Goal: Information Seeking & Learning: Learn about a topic

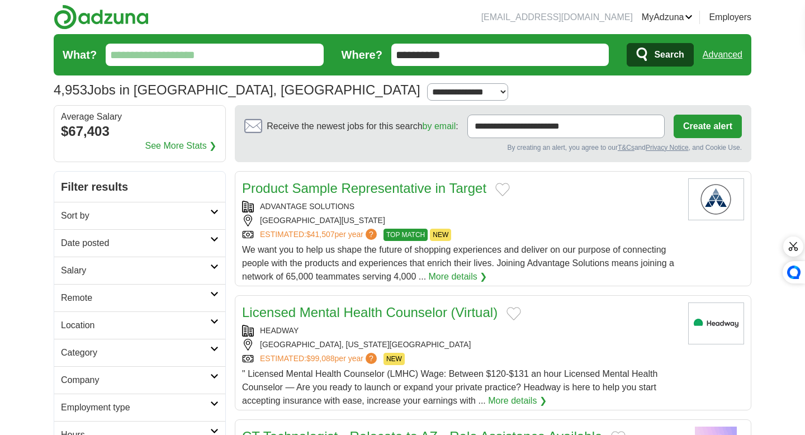
click at [192, 262] on link "Salary" at bounding box center [139, 269] width 171 height 27
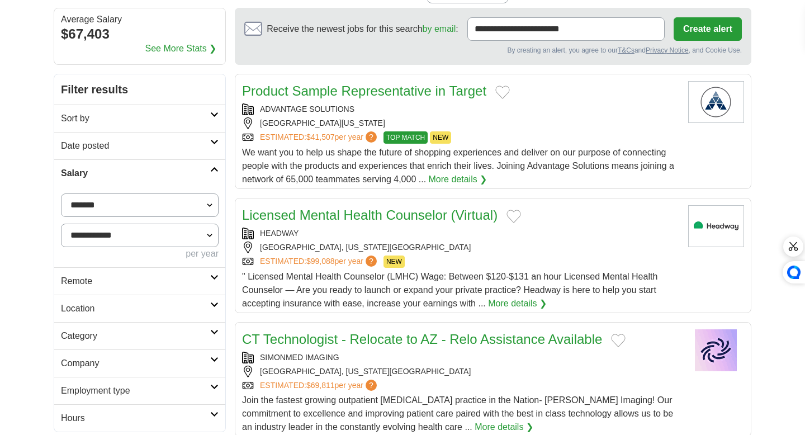
scroll to position [102, 0]
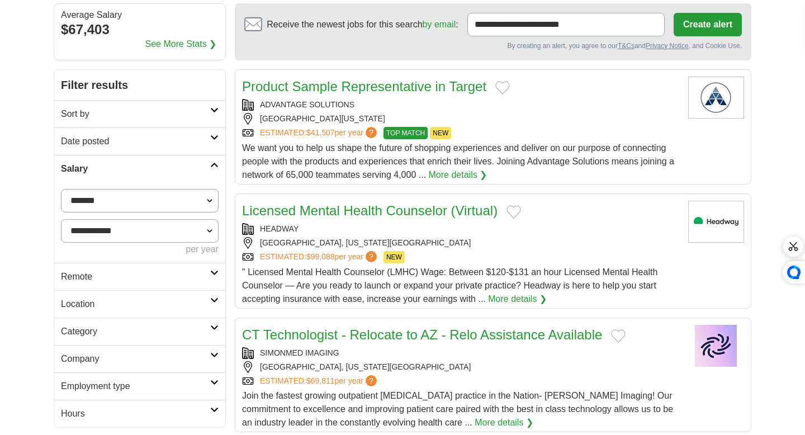
click at [197, 194] on select "**********" at bounding box center [140, 200] width 158 height 23
click at [207, 162] on h2 "Salary" at bounding box center [135, 168] width 149 height 13
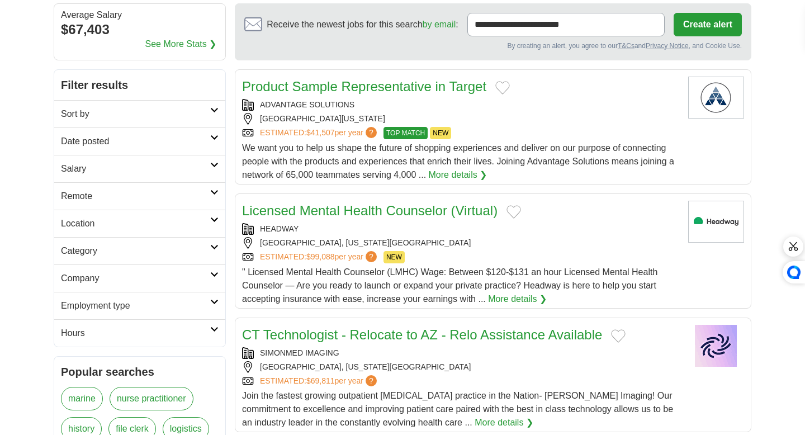
click at [183, 253] on h2 "Category" at bounding box center [135, 250] width 149 height 13
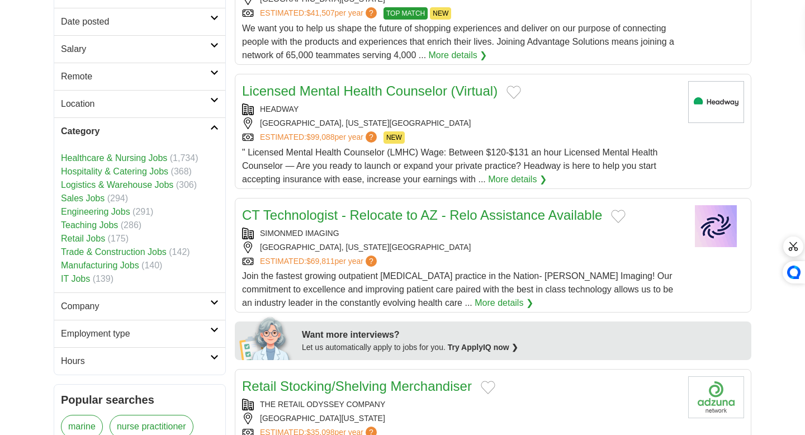
scroll to position [221, 0]
click at [165, 160] on link "Healthcare & Nursing Jobs" at bounding box center [114, 158] width 106 height 9
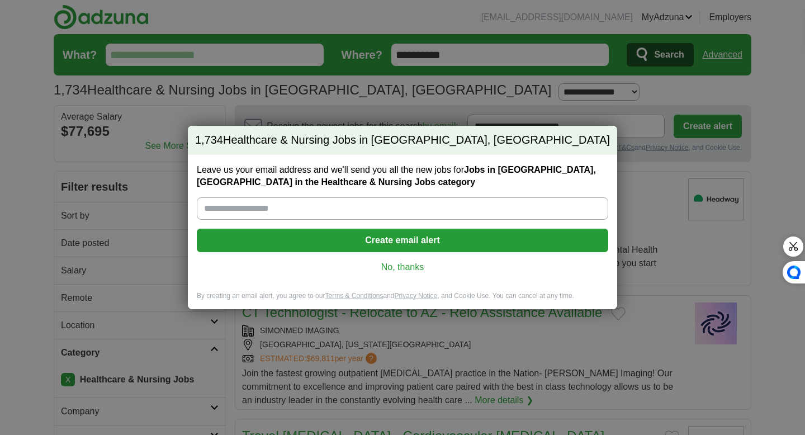
click at [419, 266] on link "No, thanks" at bounding box center [402, 267] width 393 height 12
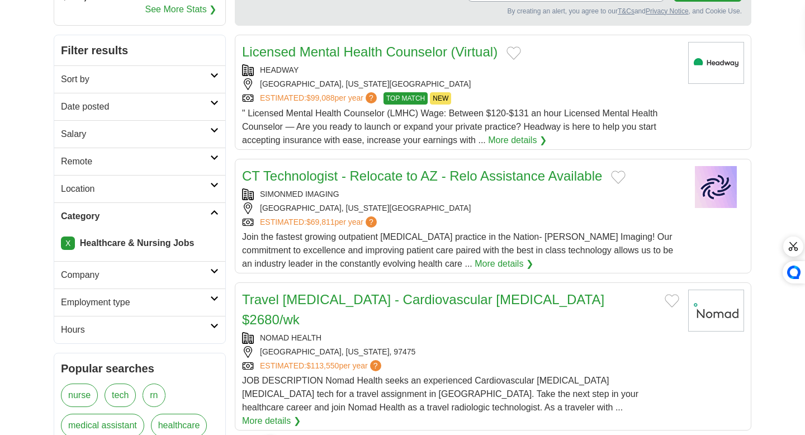
scroll to position [149, 0]
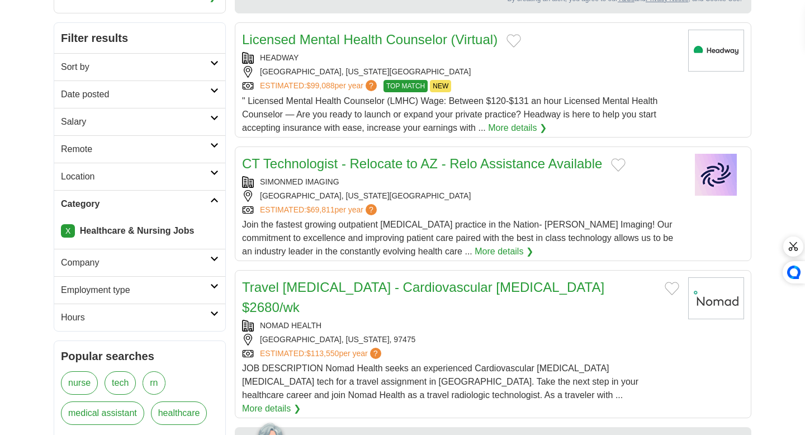
click at [193, 283] on h2 "Employment type" at bounding box center [135, 289] width 149 height 13
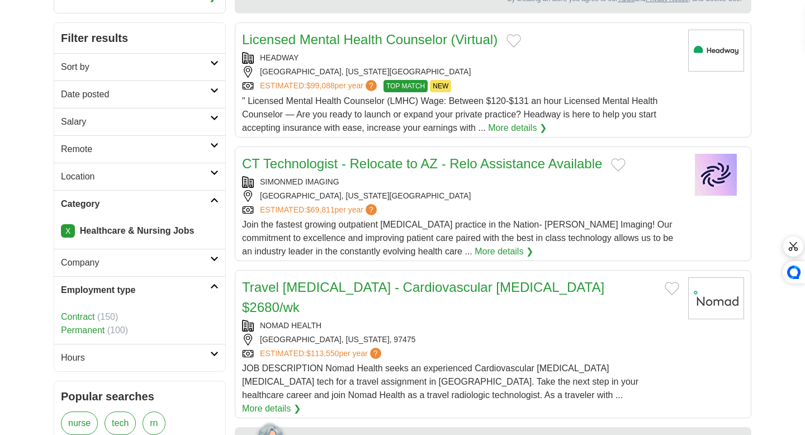
click at [142, 286] on h2 "Employment type" at bounding box center [135, 289] width 149 height 13
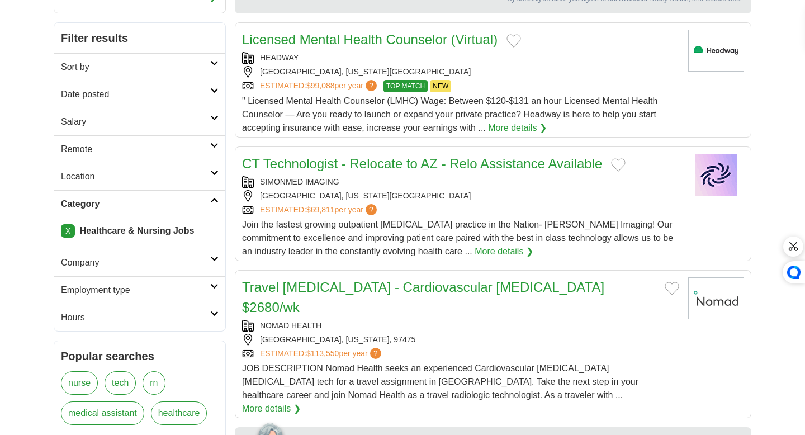
click at [152, 319] on h2 "Hours" at bounding box center [135, 317] width 149 height 13
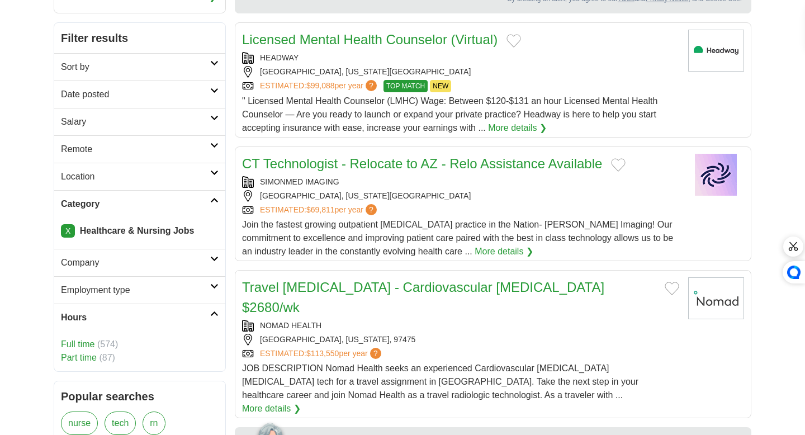
click at [87, 360] on link "Part time" at bounding box center [79, 357] width 36 height 9
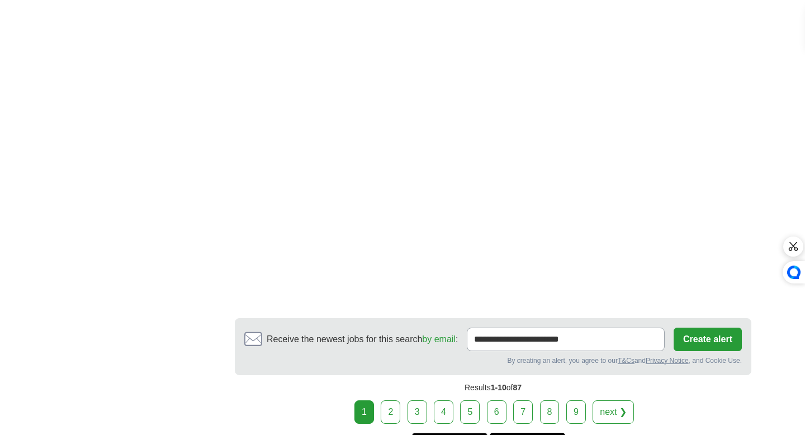
scroll to position [1910, 0]
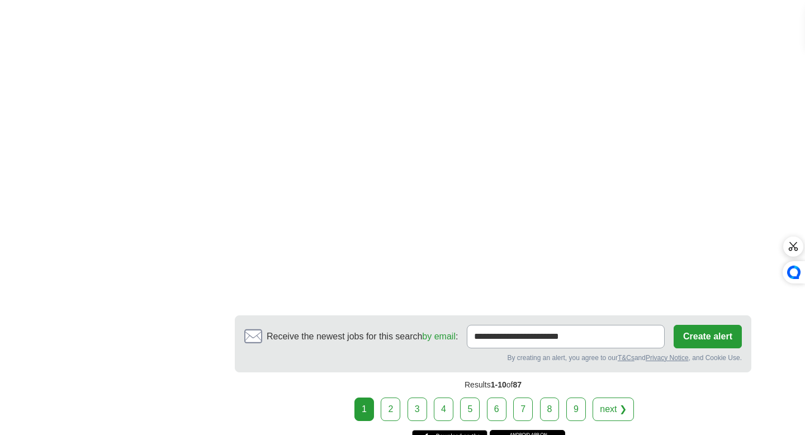
click at [395, 397] on link "2" at bounding box center [391, 408] width 20 height 23
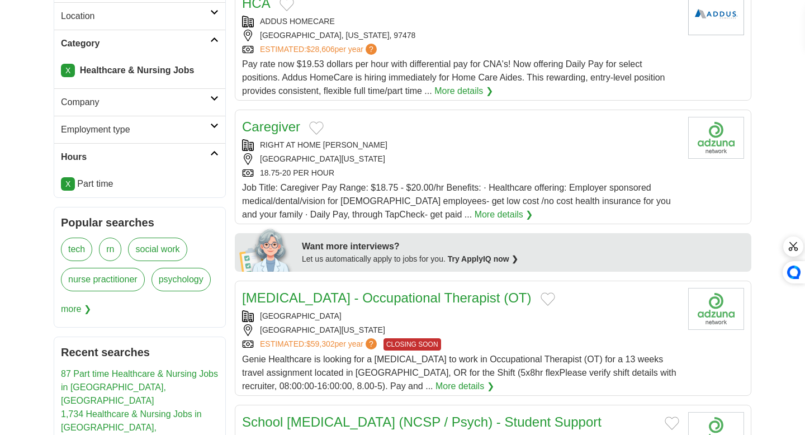
scroll to position [310, 0]
click at [474, 213] on link "More details ❯" at bounding box center [503, 213] width 59 height 13
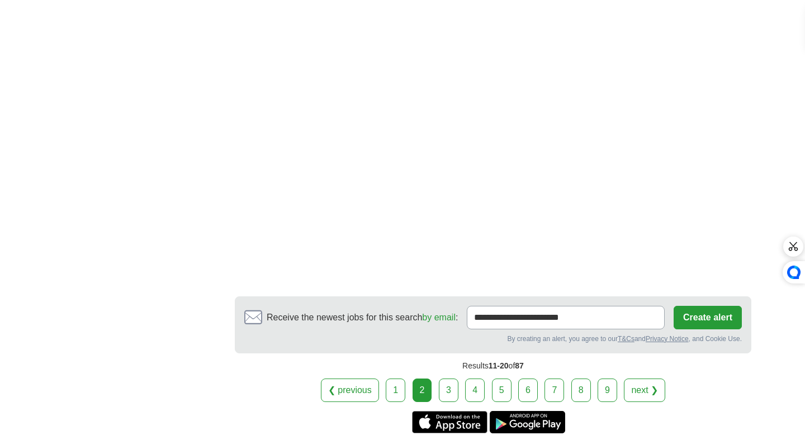
scroll to position [1896, 0]
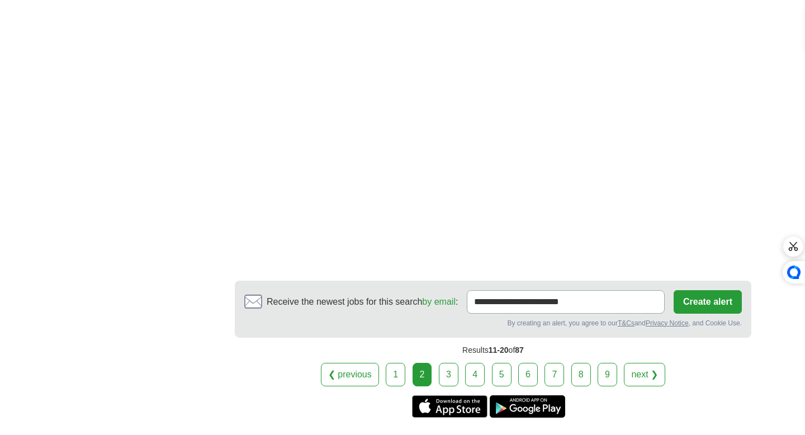
click at [450, 363] on link "3" at bounding box center [449, 374] width 20 height 23
click at [447, 363] on link "3" at bounding box center [449, 374] width 20 height 23
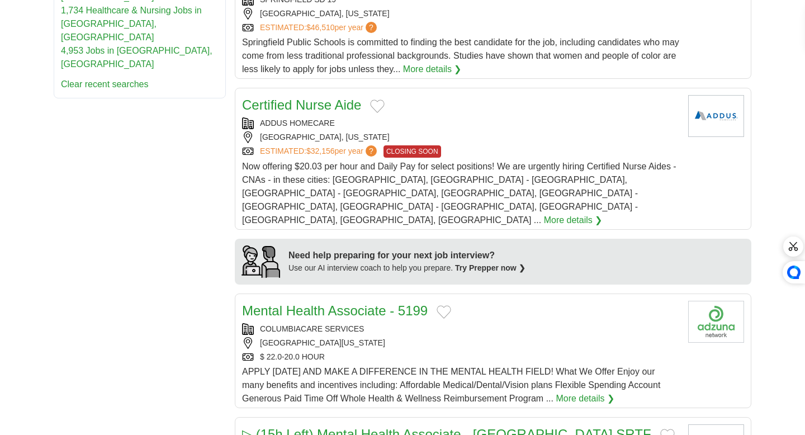
scroll to position [783, 0]
click at [588, 391] on link "More details ❯" at bounding box center [584, 397] width 59 height 13
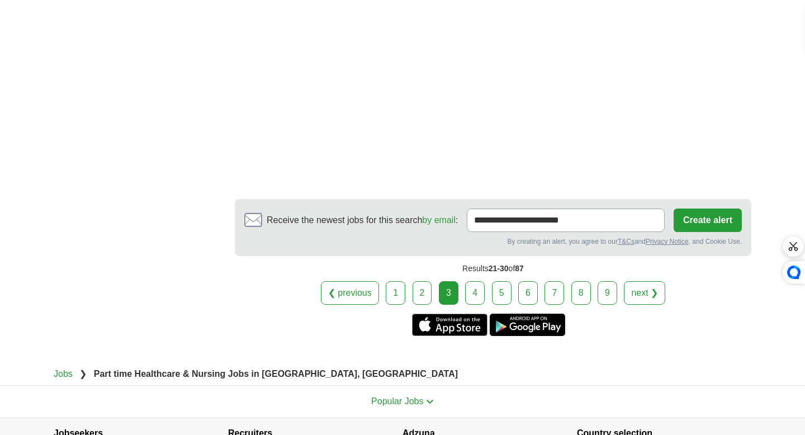
scroll to position [2101, 0]
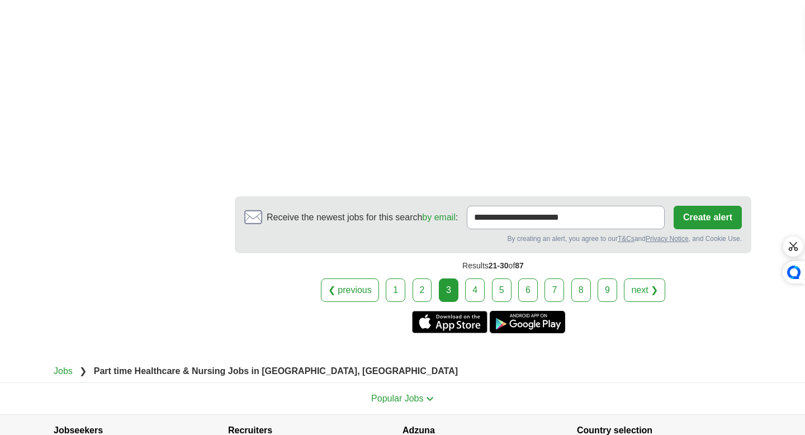
click at [480, 278] on link "4" at bounding box center [475, 289] width 20 height 23
click at [474, 278] on link "4" at bounding box center [475, 289] width 20 height 23
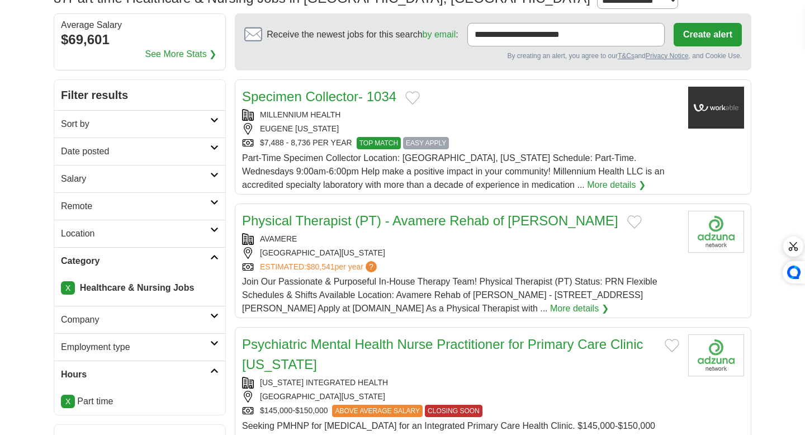
scroll to position [91, 0]
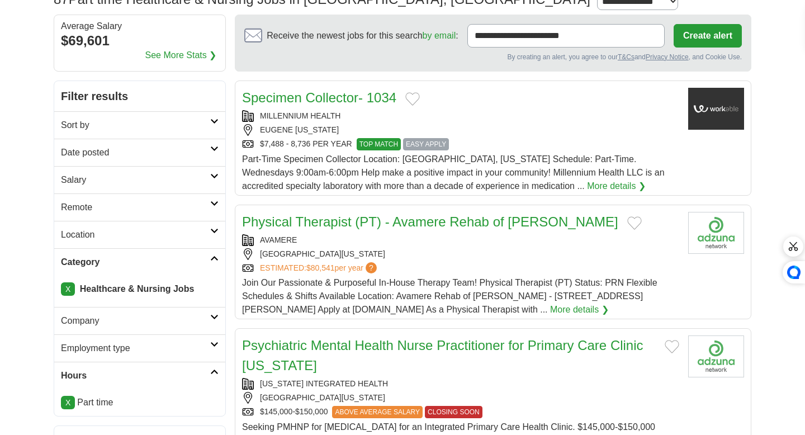
click at [587, 184] on link "More details ❯" at bounding box center [616, 185] width 59 height 13
